Goal: Information Seeking & Learning: Learn about a topic

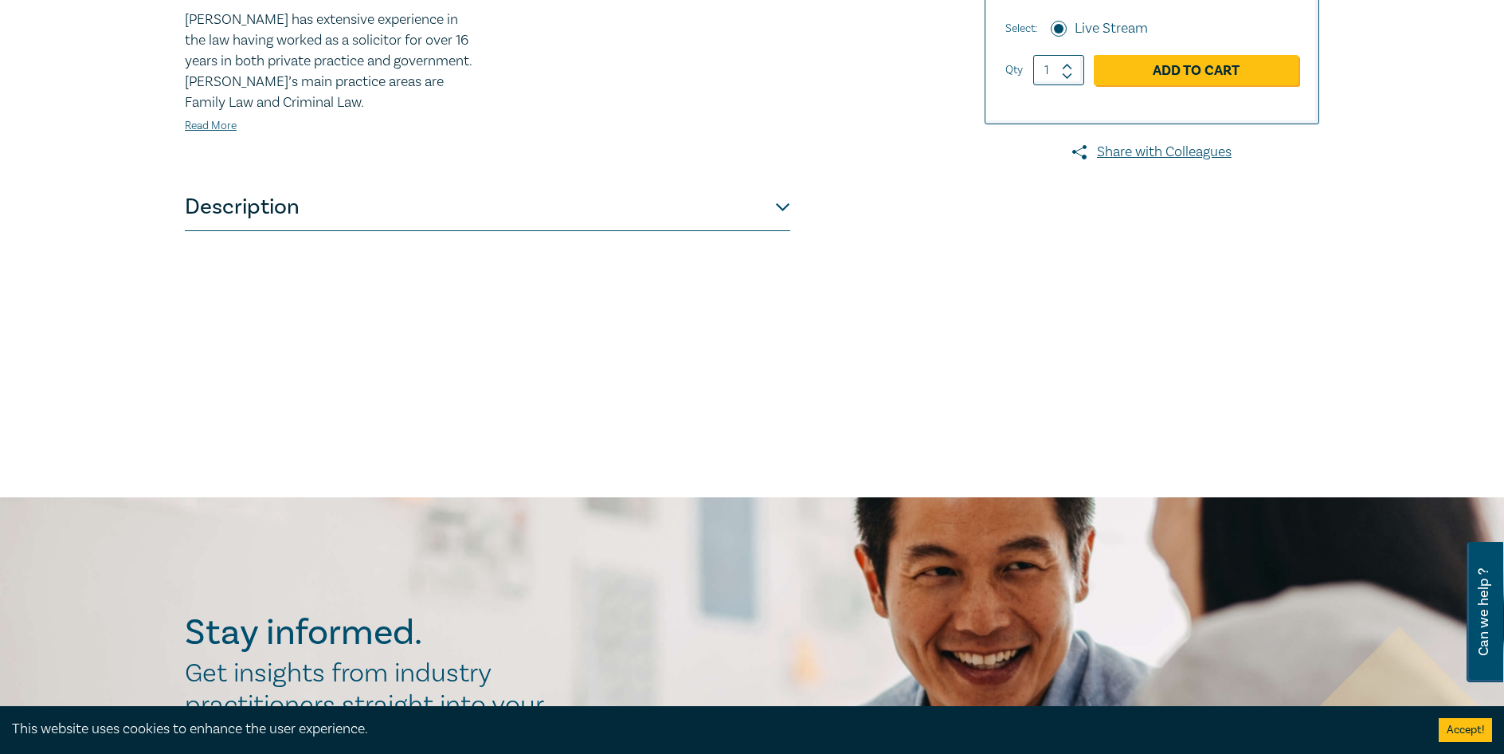
scroll to position [637, 0]
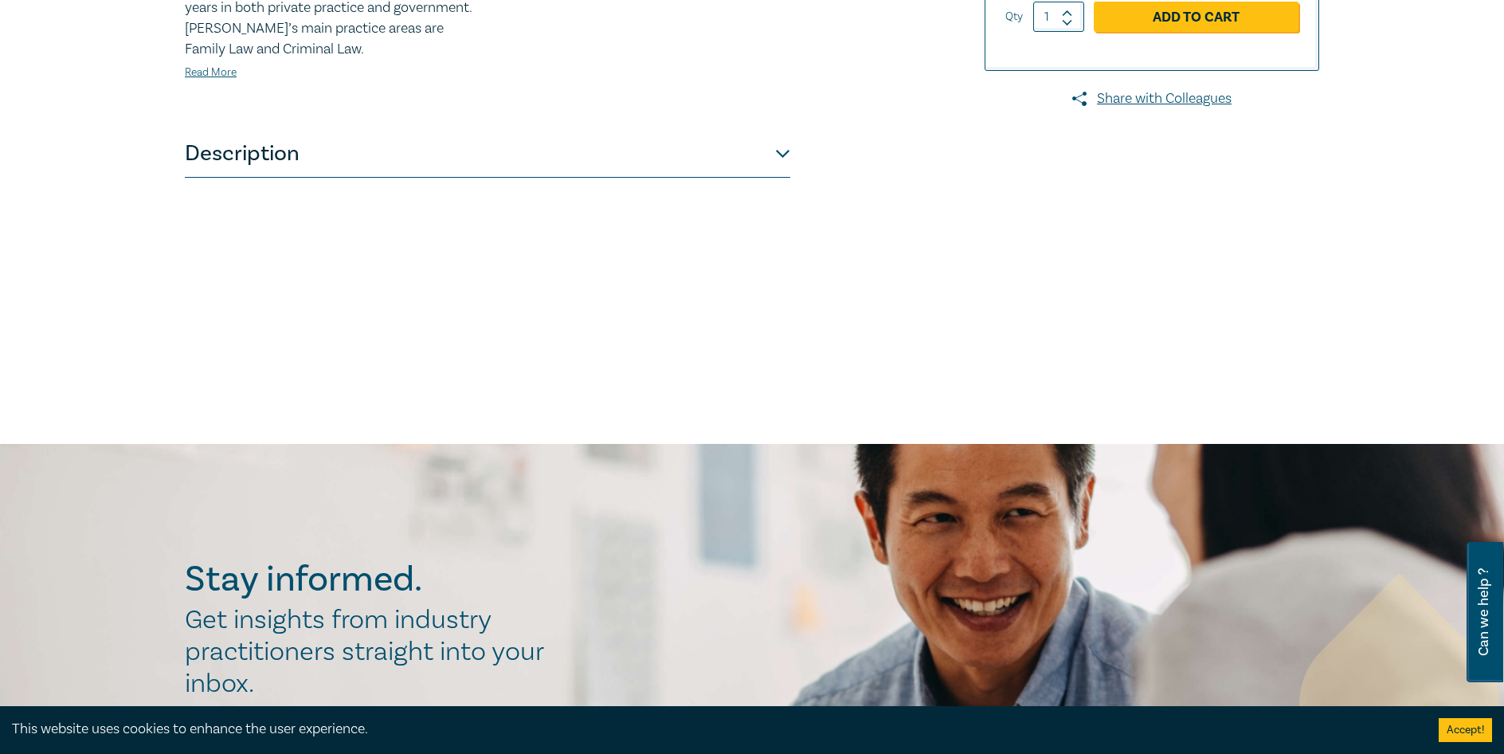
click at [556, 162] on button "Description" at bounding box center [487, 154] width 605 height 48
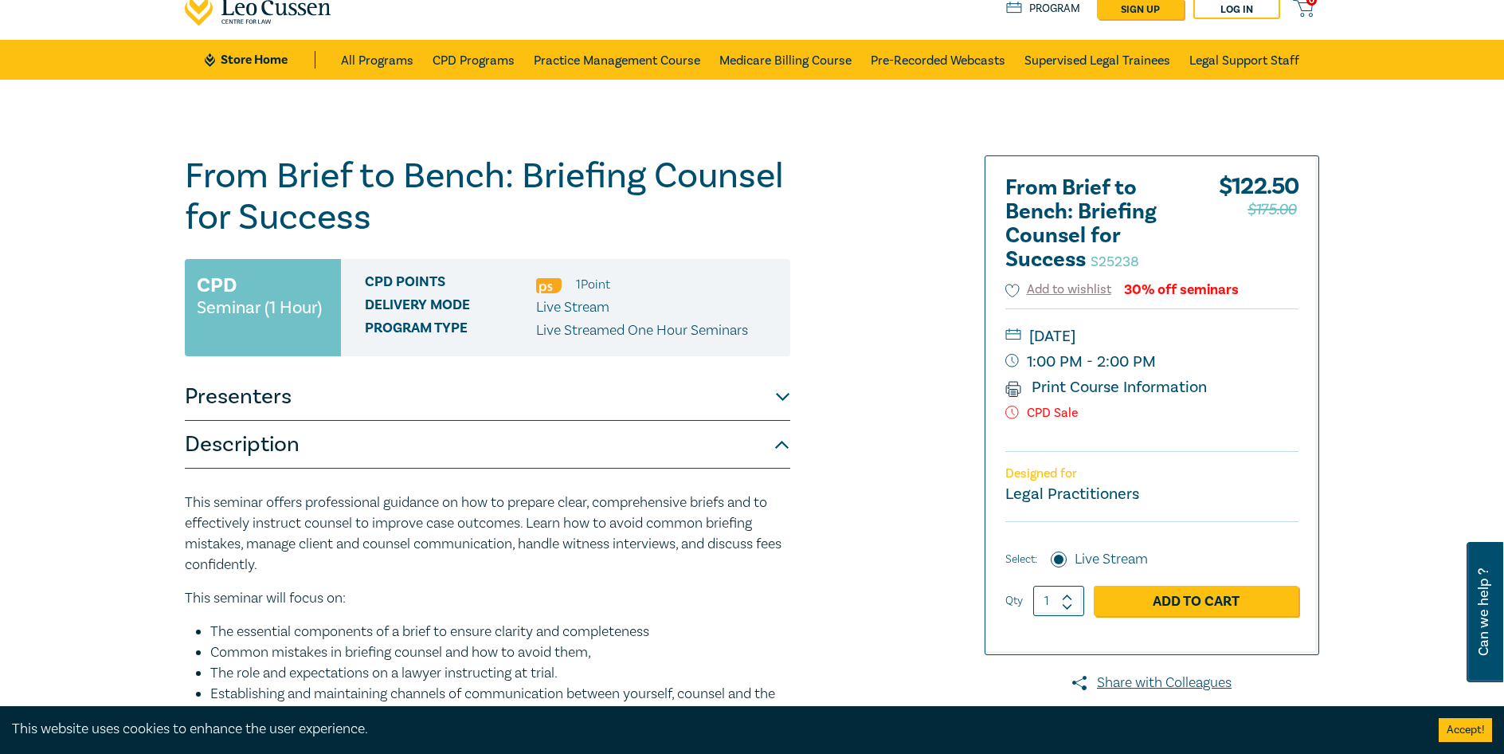
scroll to position [0, 0]
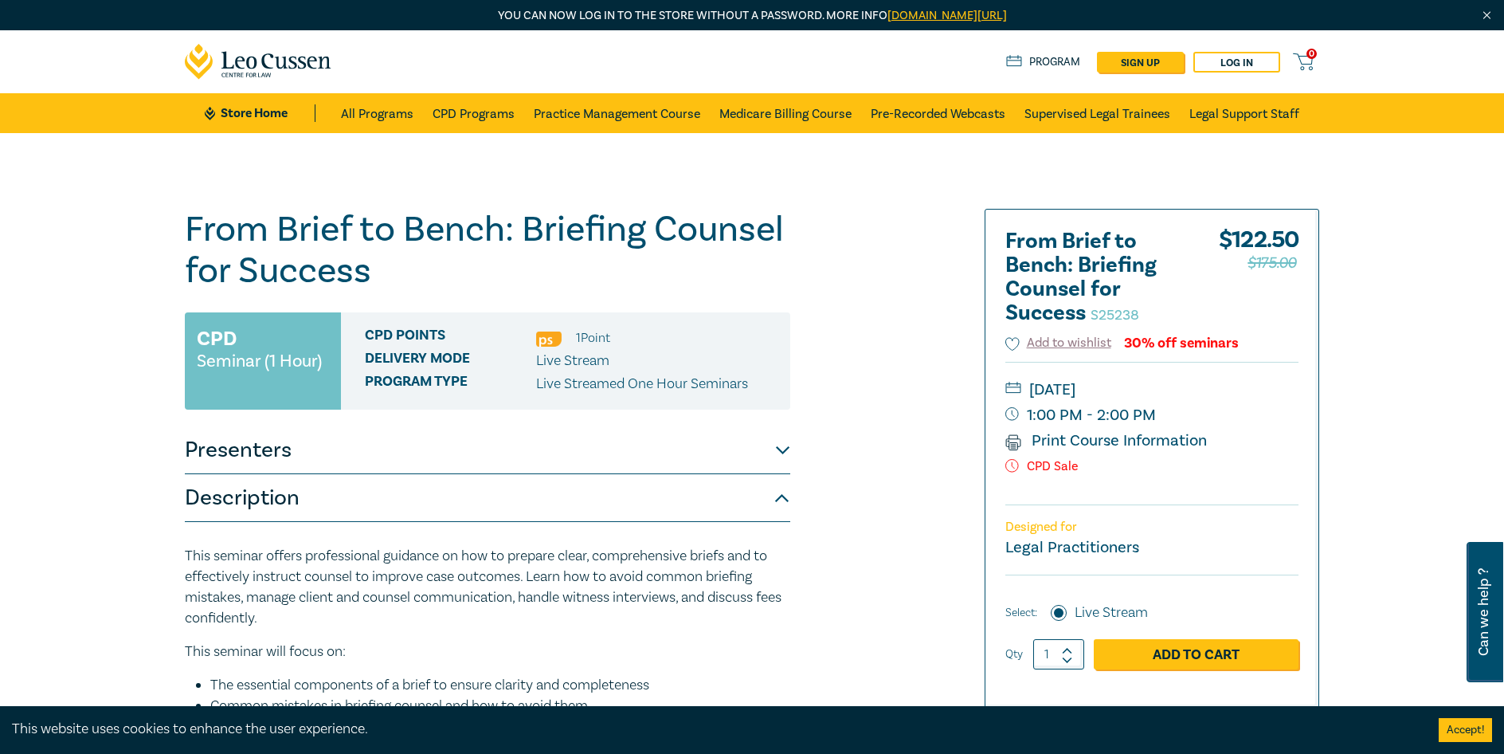
click at [61, 565] on div "From Brief to Bench: Briefing Counsel for Success S25238 CPD Seminar (1 Hour) C…" at bounding box center [752, 607] width 1504 height 948
click at [488, 115] on link "CPD Programs" at bounding box center [474, 113] width 82 height 40
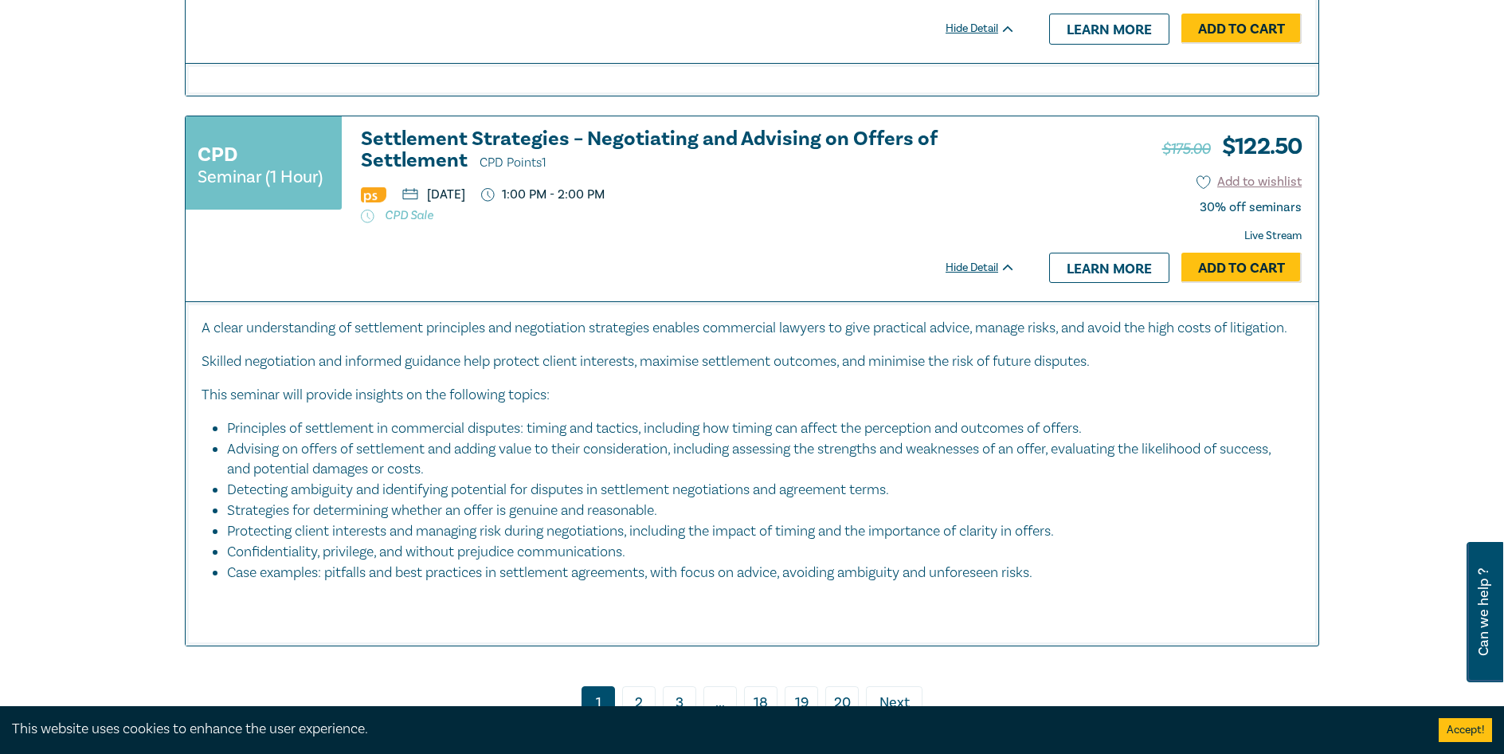
scroll to position [6452, 0]
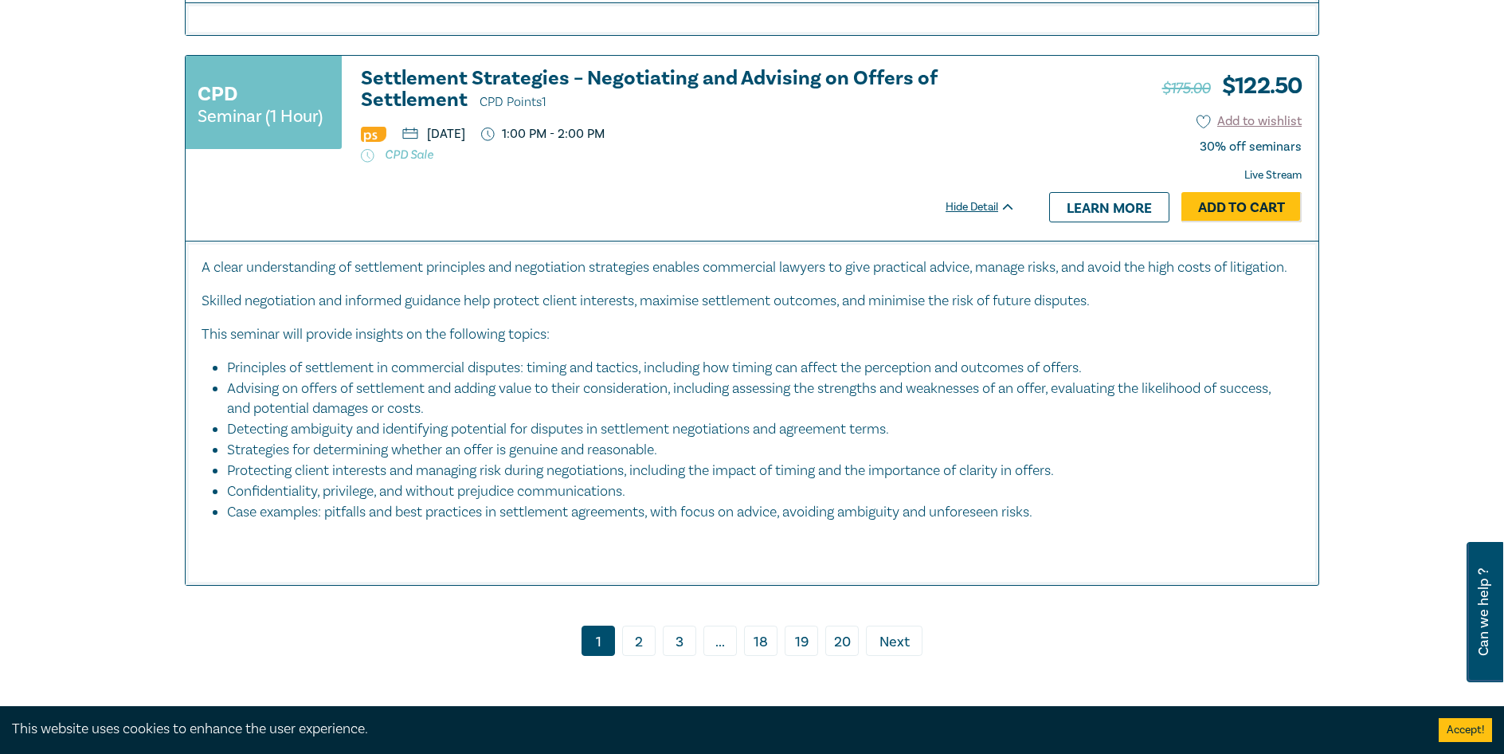
click at [642, 651] on link "2" at bounding box center [638, 640] width 33 height 30
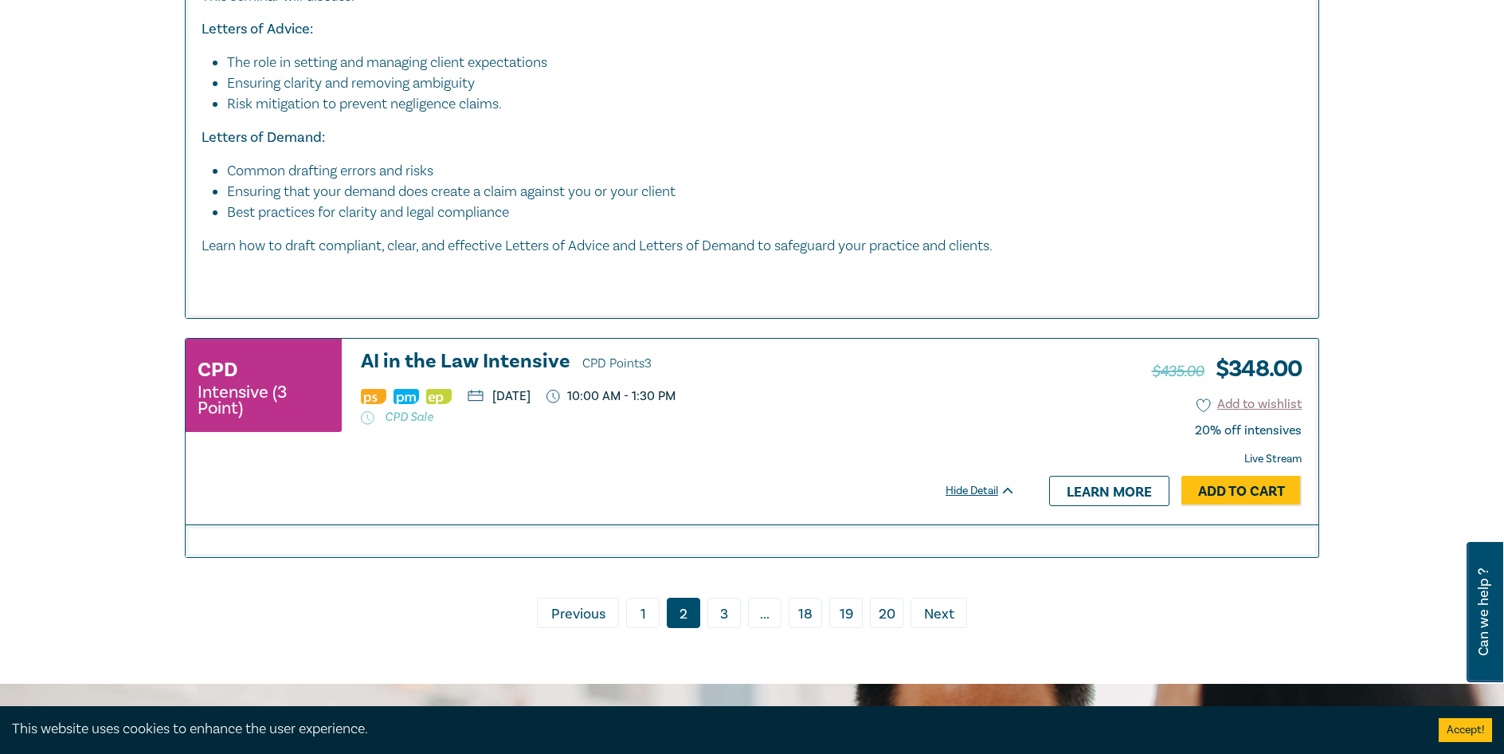
scroll to position [7726, 0]
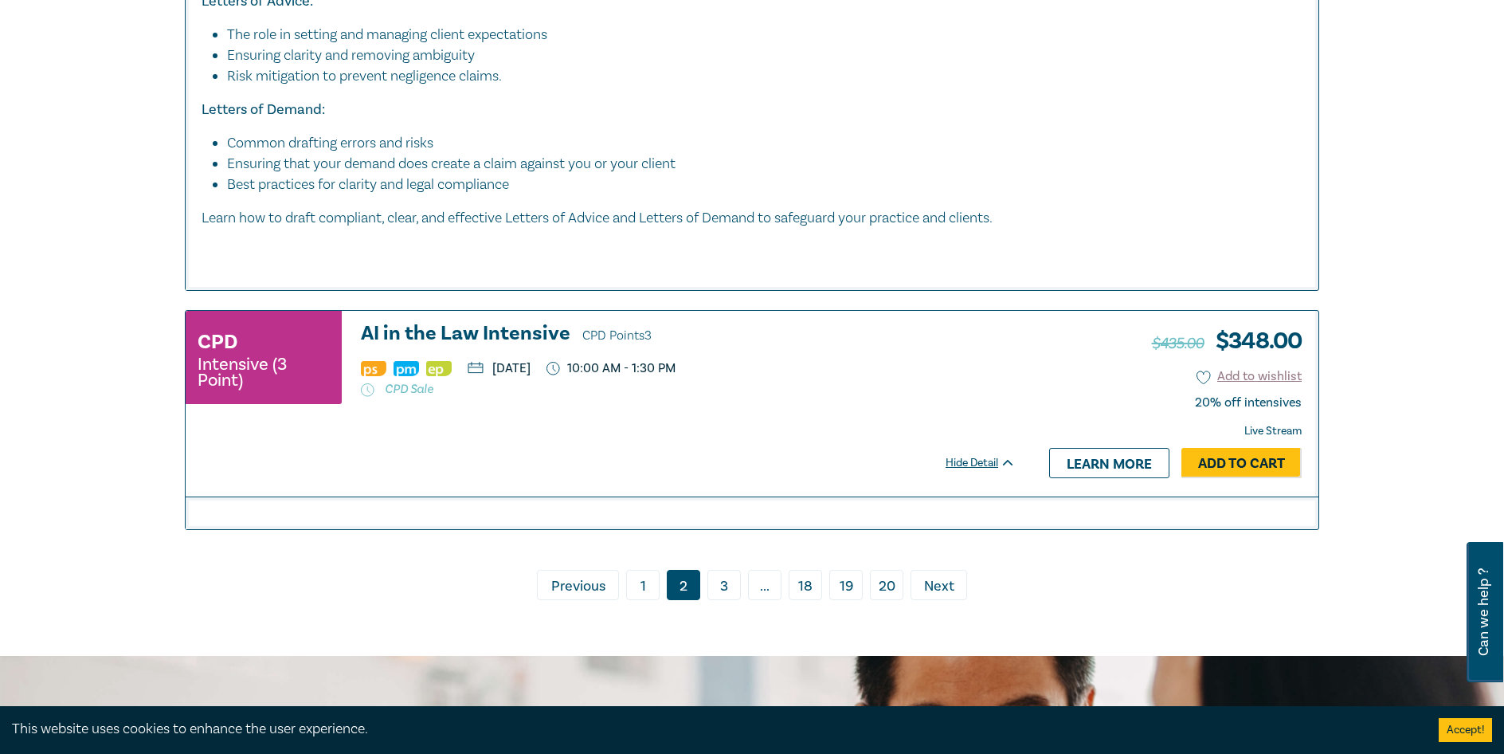
click at [729, 600] on link "3" at bounding box center [723, 585] width 33 height 30
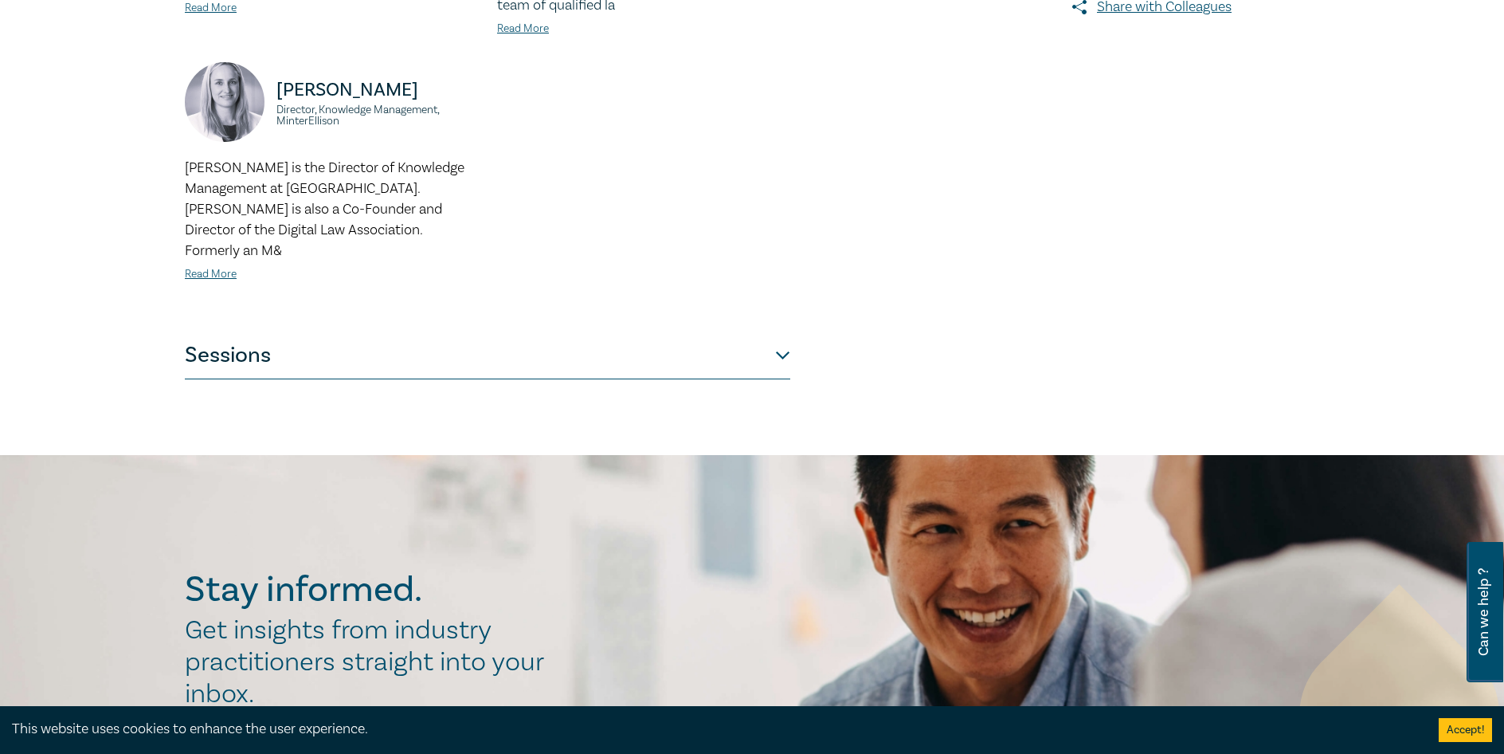
scroll to position [558, 0]
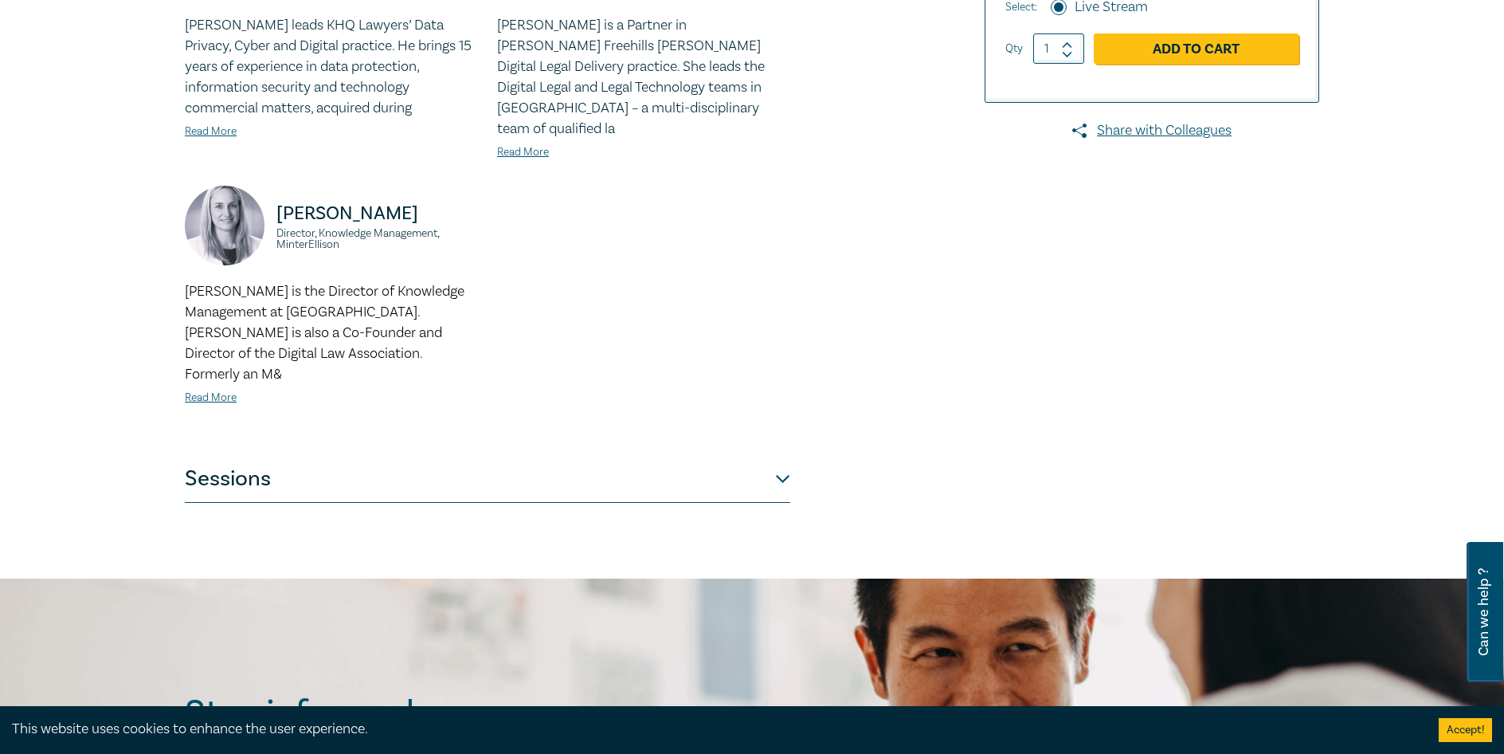
click at [744, 455] on button "Sessions" at bounding box center [487, 479] width 605 height 48
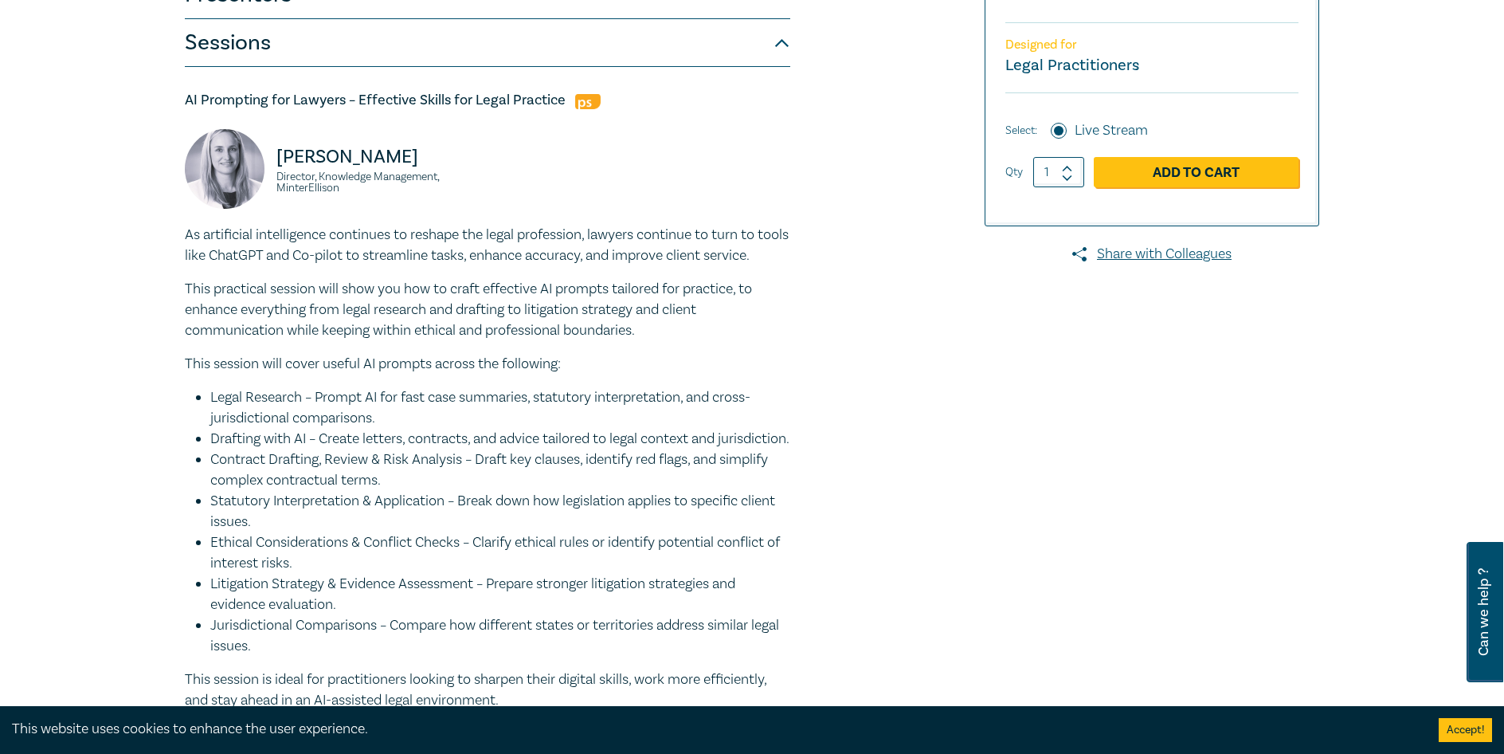
scroll to position [319, 0]
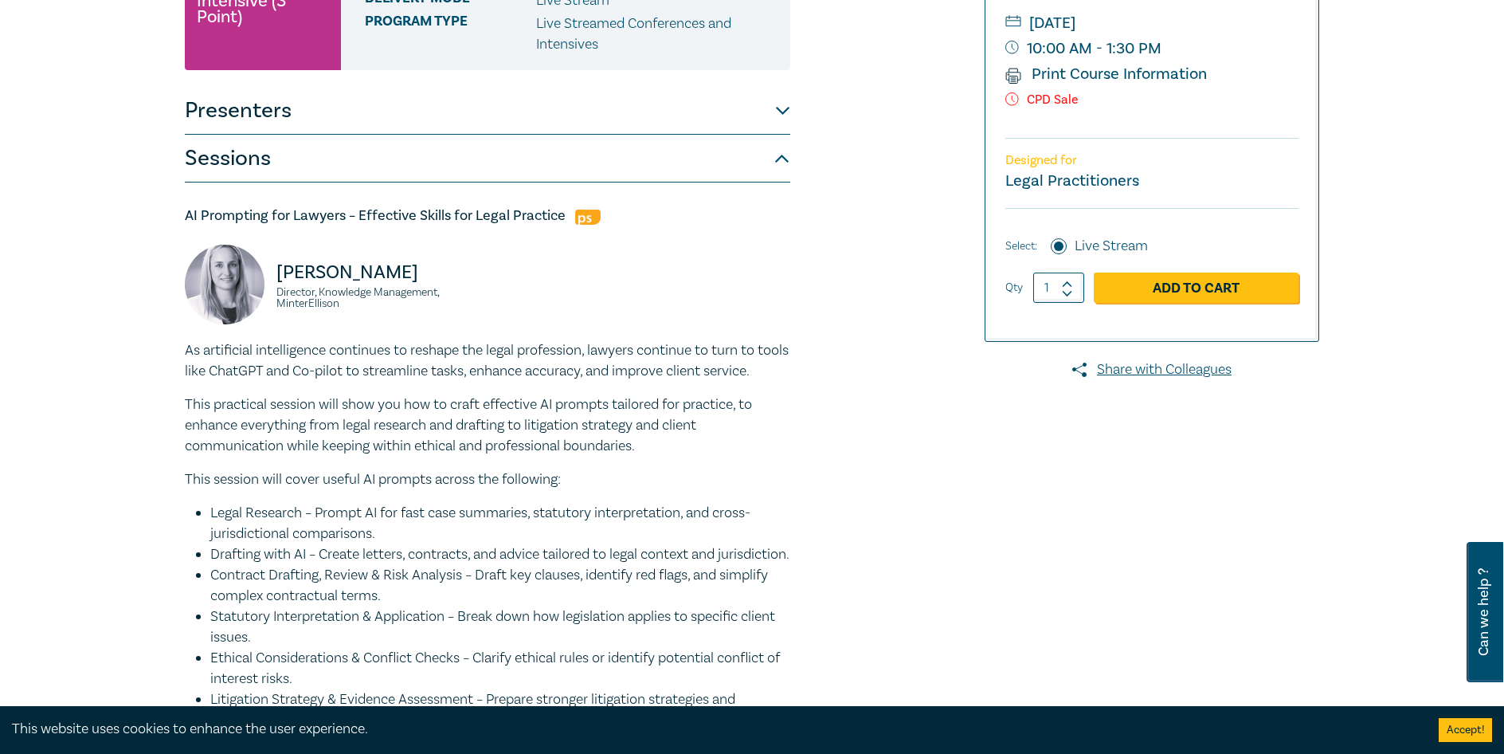
click at [768, 163] on button "Sessions" at bounding box center [487, 159] width 605 height 48
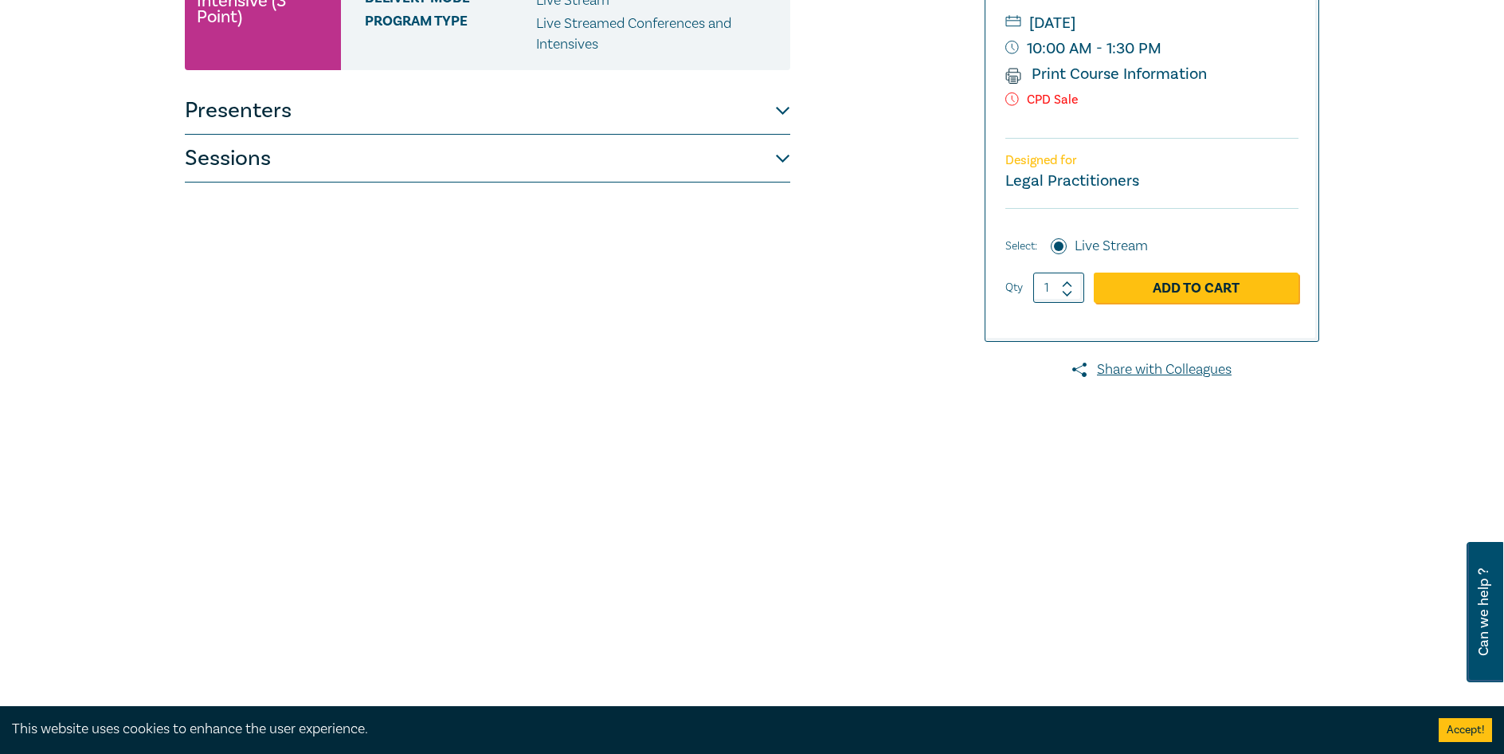
click at [1371, 172] on div "AI in the Law Intensive I25057 CPD Intensive (3 Point) CPD Points 3 Point s Del…" at bounding box center [752, 288] width 1504 height 948
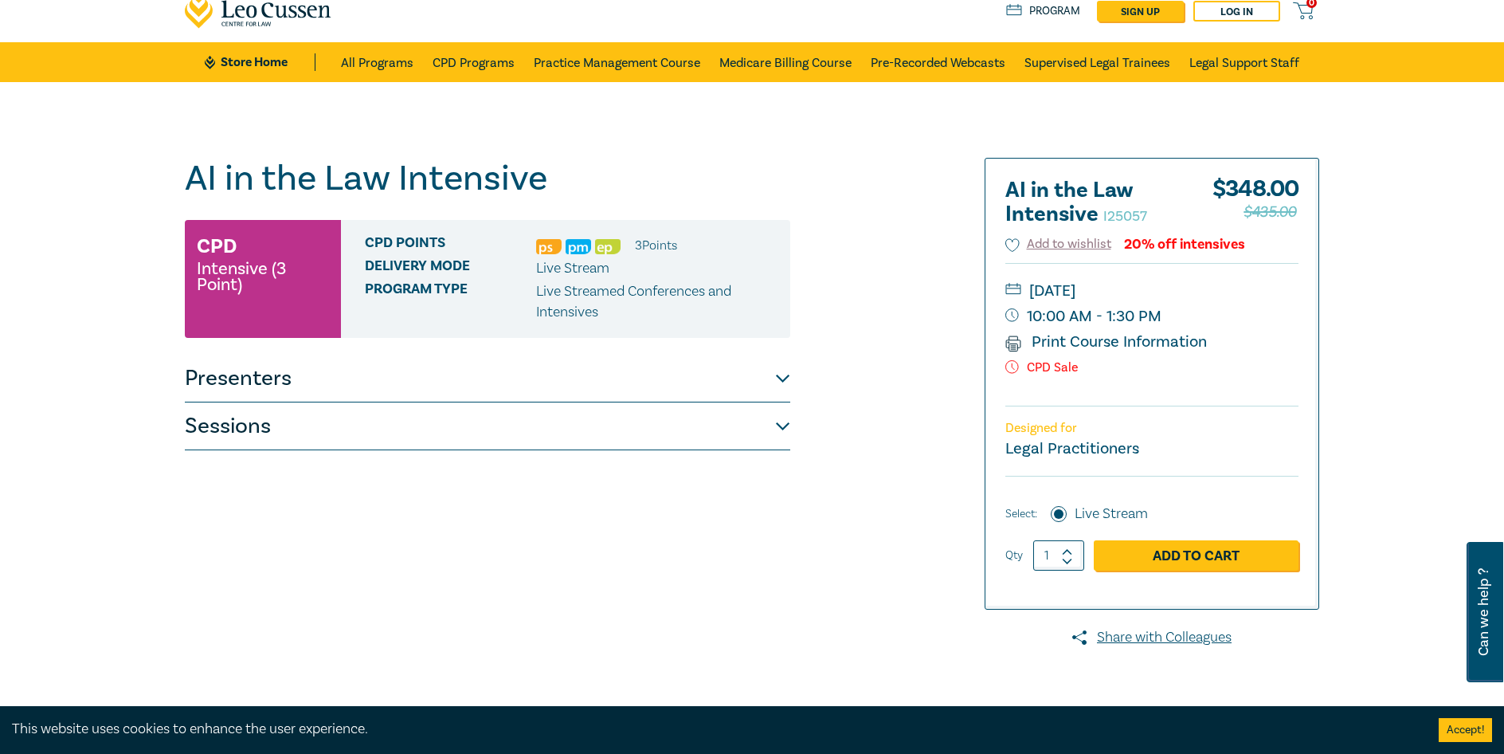
scroll to position [80, 0]
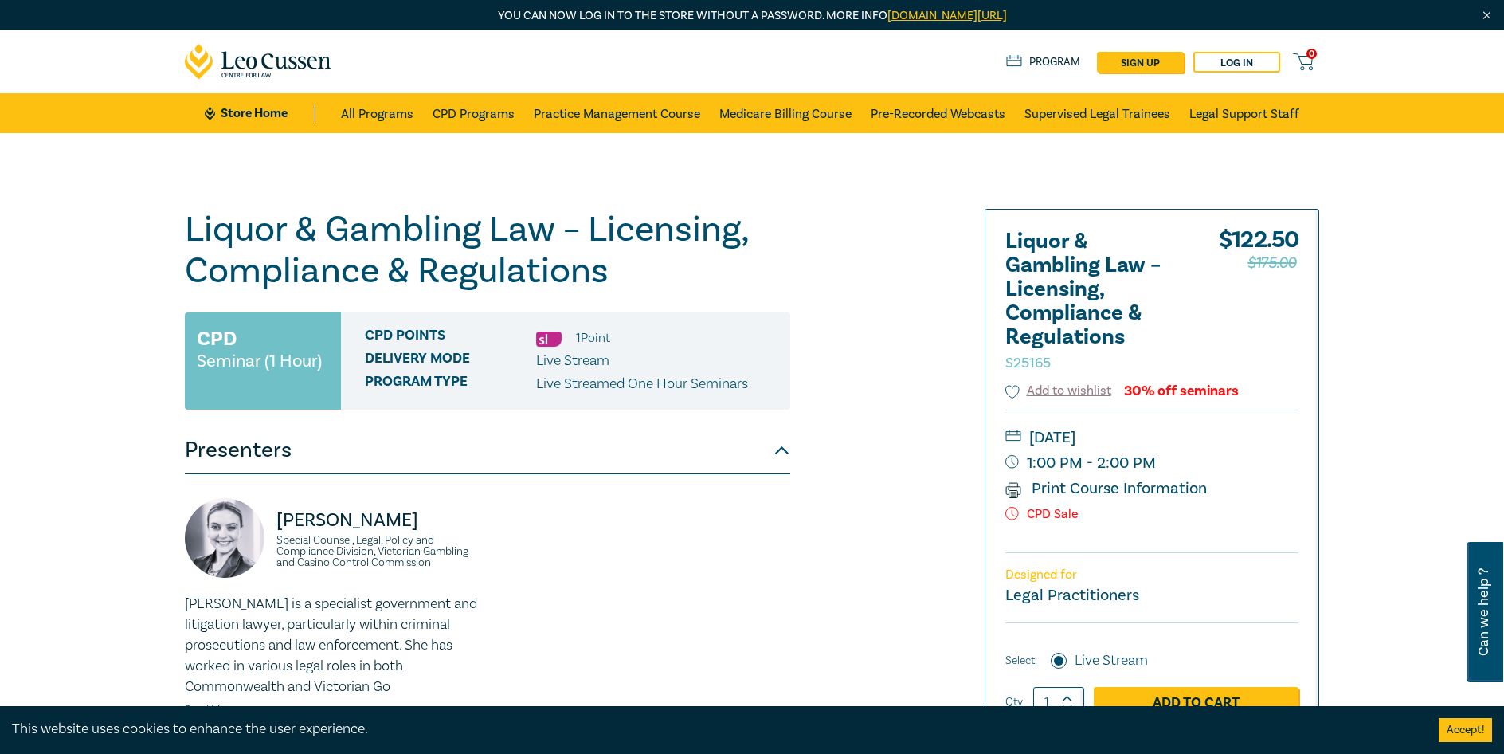
click at [812, 542] on div "Liquor & Gambling Law – Licensing, Compliance & Regulations S25165 CPD Seminar …" at bounding box center [559, 607] width 769 height 797
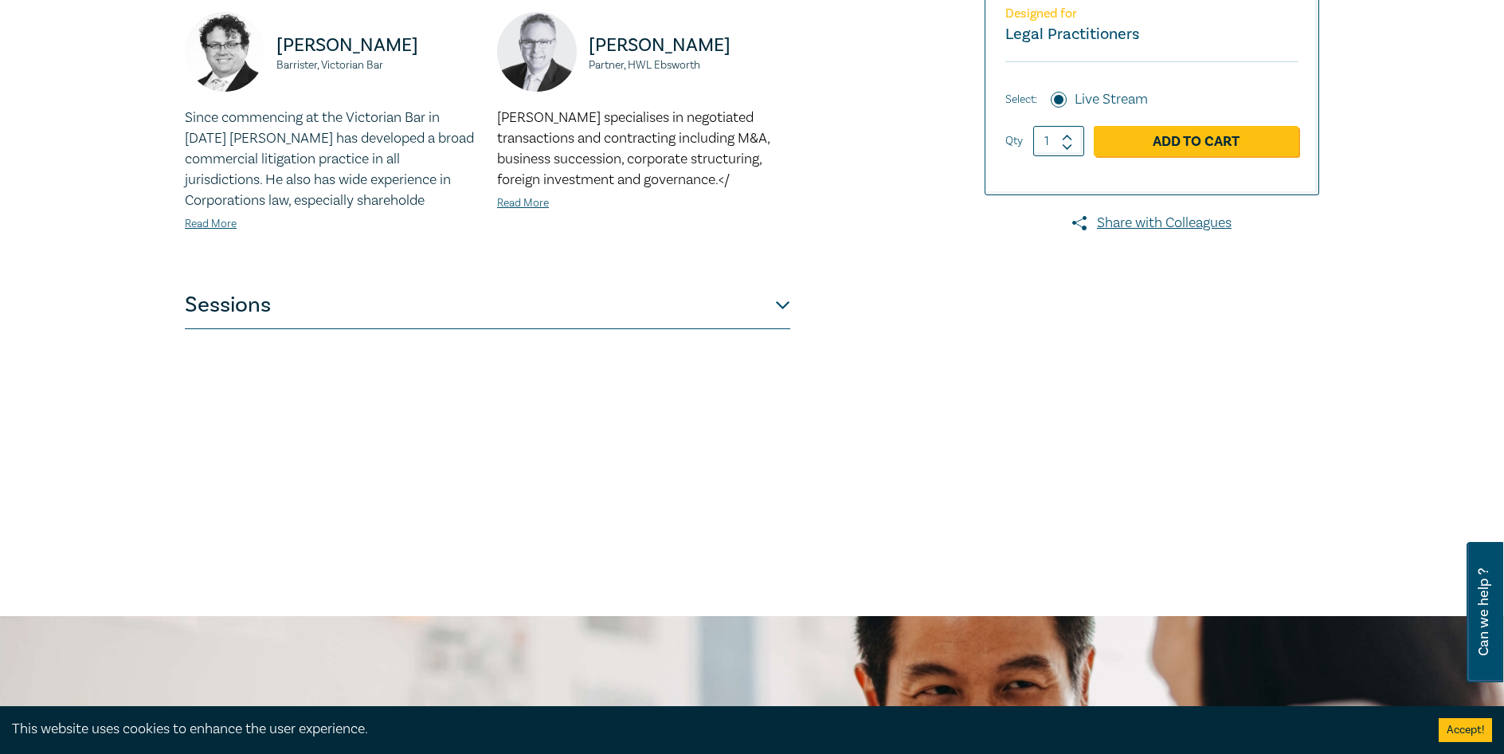
scroll to position [637, 0]
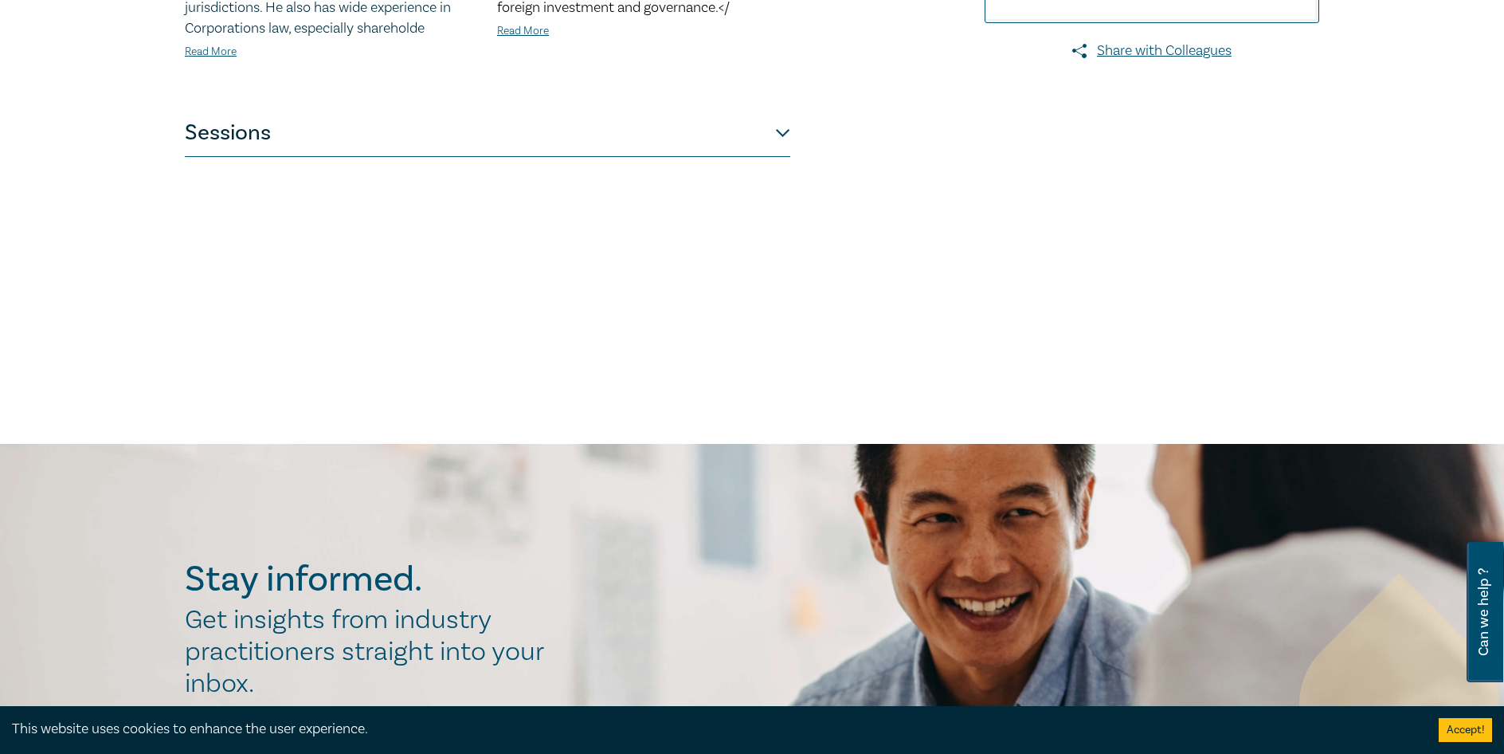
click at [434, 143] on button "Sessions" at bounding box center [487, 133] width 605 height 48
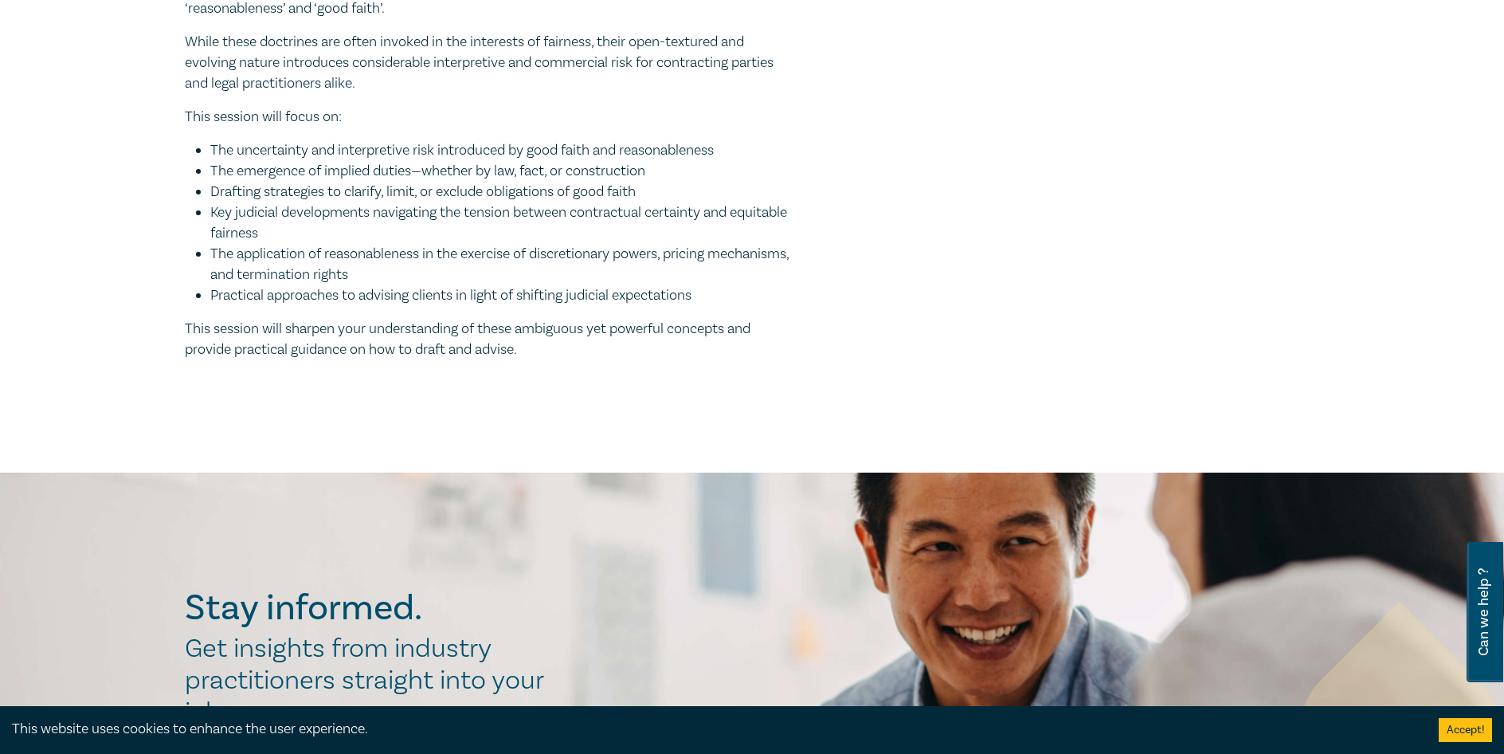
scroll to position [1673, 0]
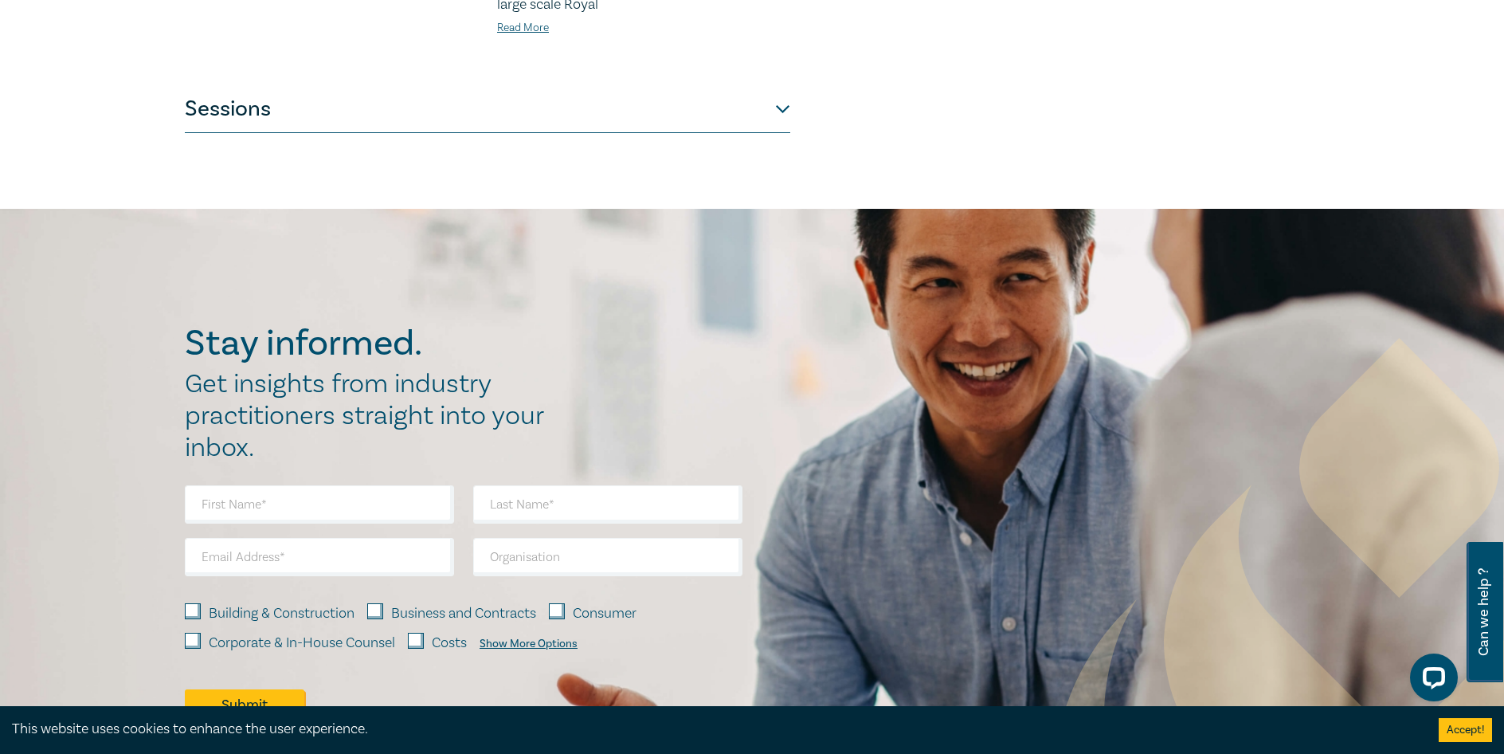
scroll to position [1434, 0]
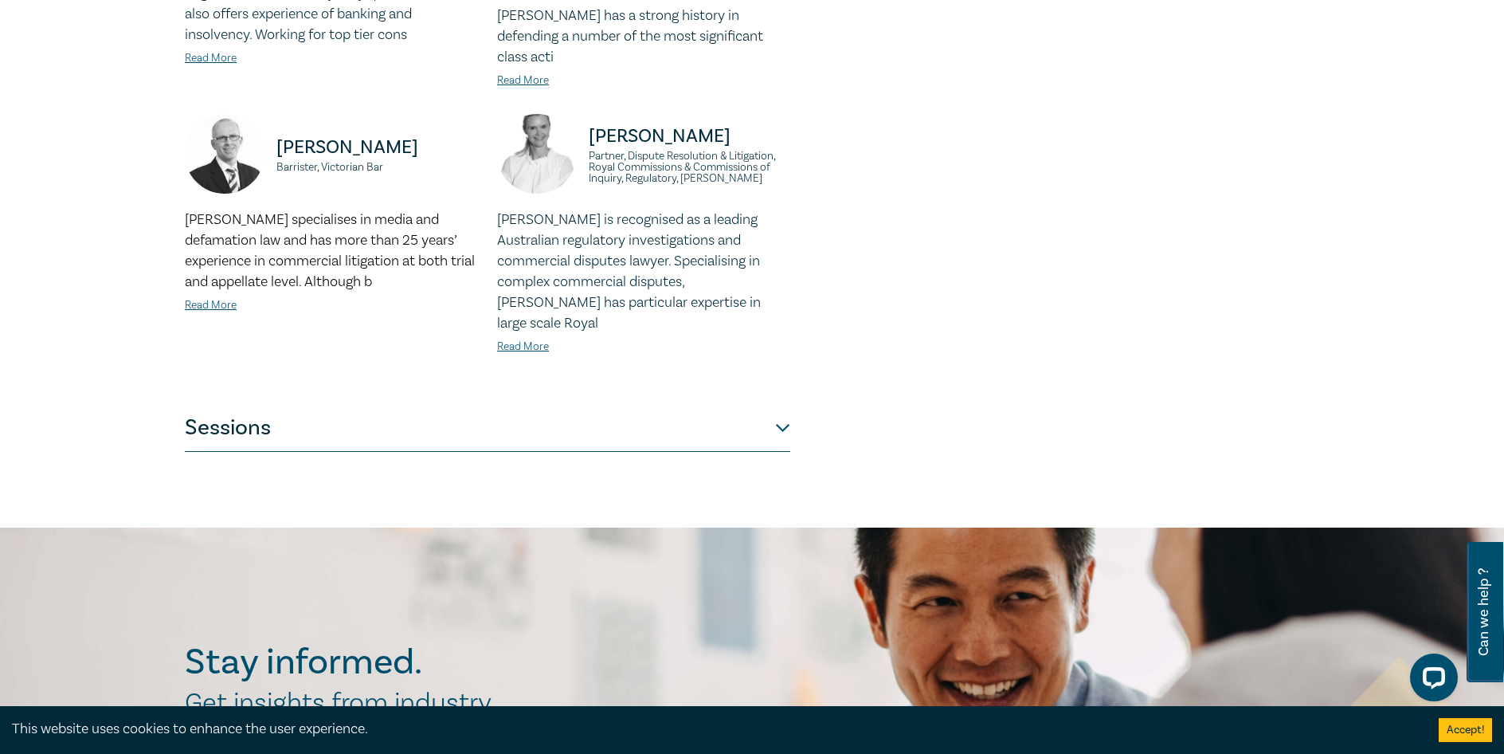
click at [765, 404] on button "Sessions" at bounding box center [487, 428] width 605 height 48
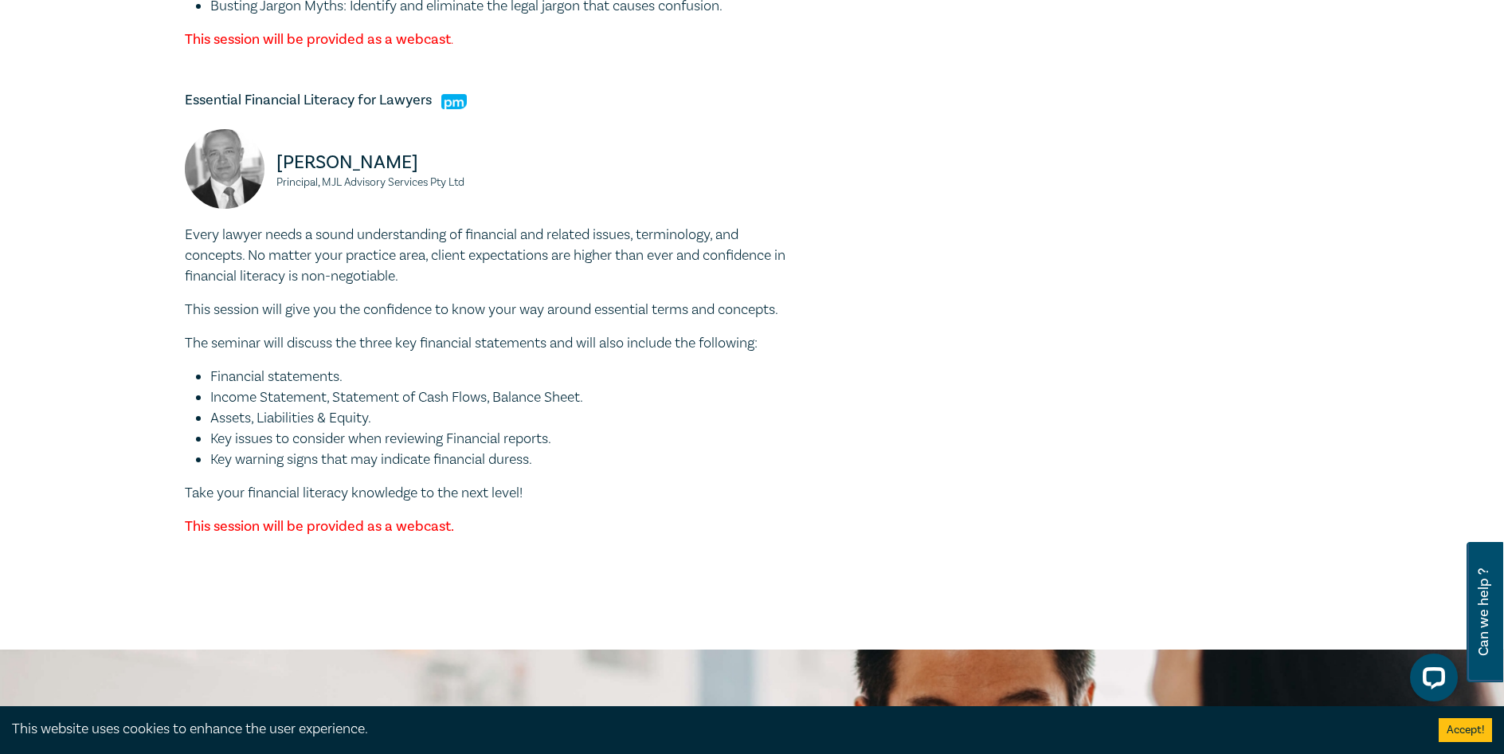
scroll to position [5496, 0]
